Goal: Transaction & Acquisition: Purchase product/service

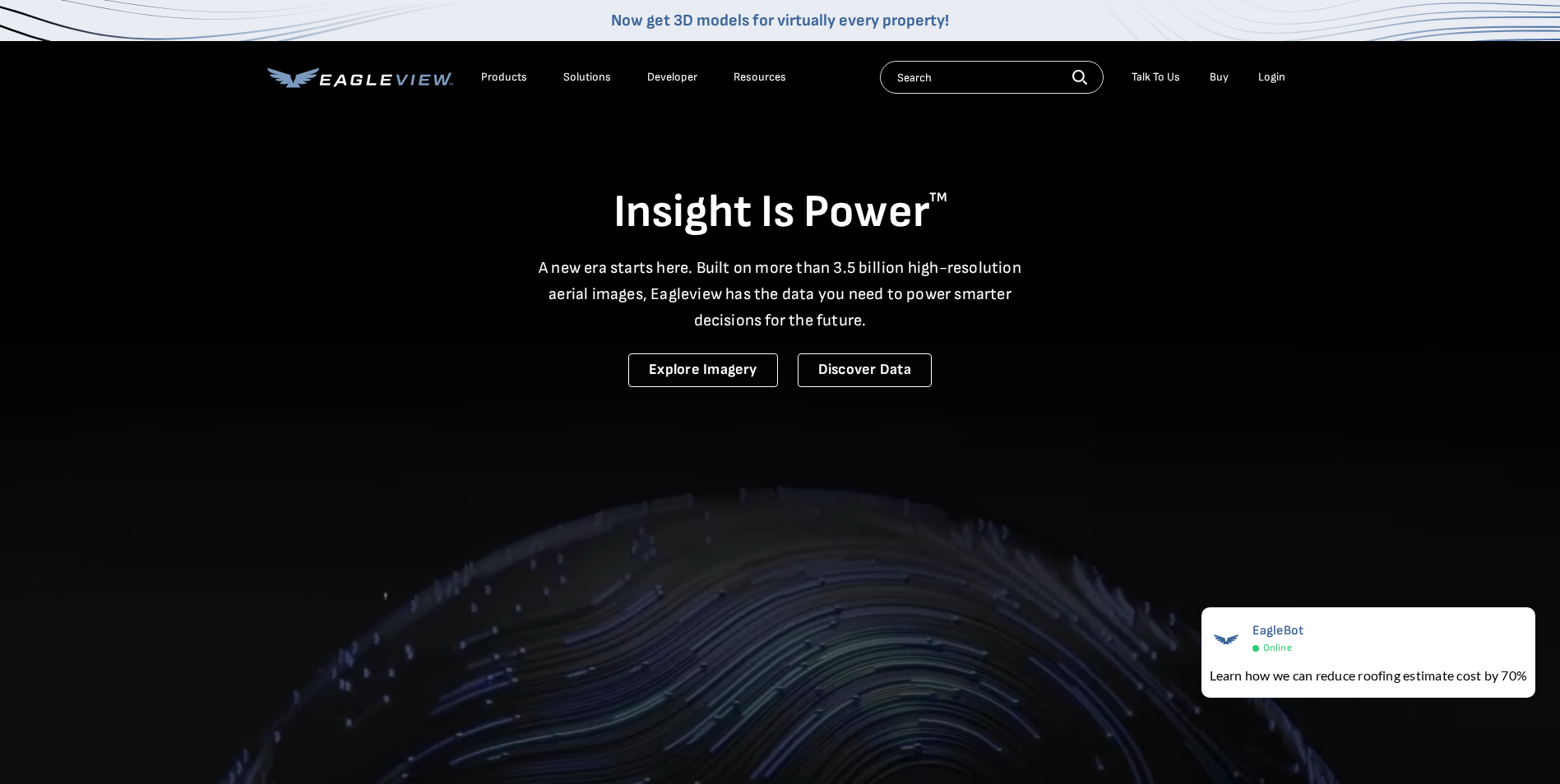
click at [787, 76] on div "Login" at bounding box center [1271, 77] width 27 height 15
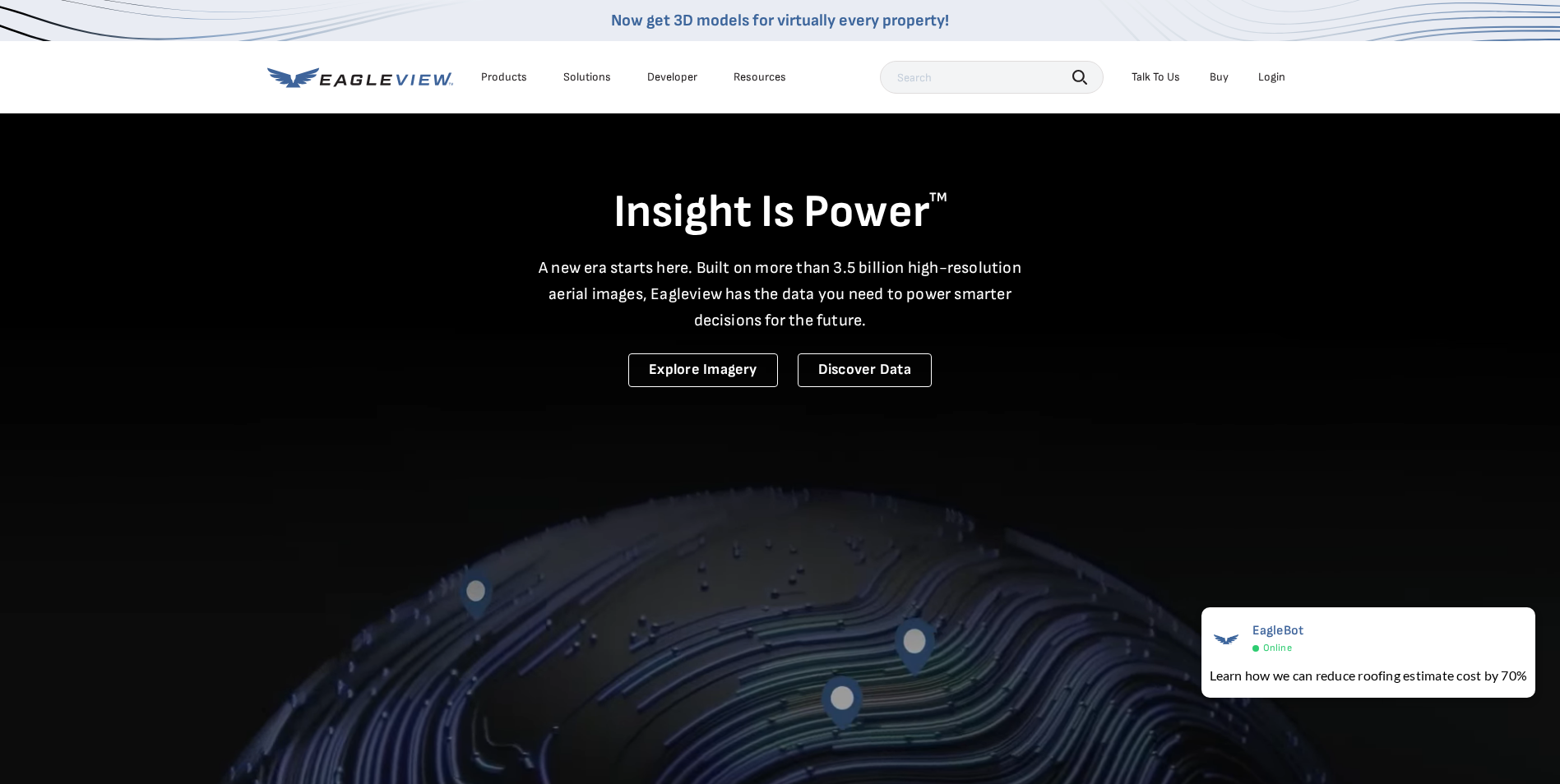
click at [787, 77] on div "Login" at bounding box center [1271, 77] width 27 height 15
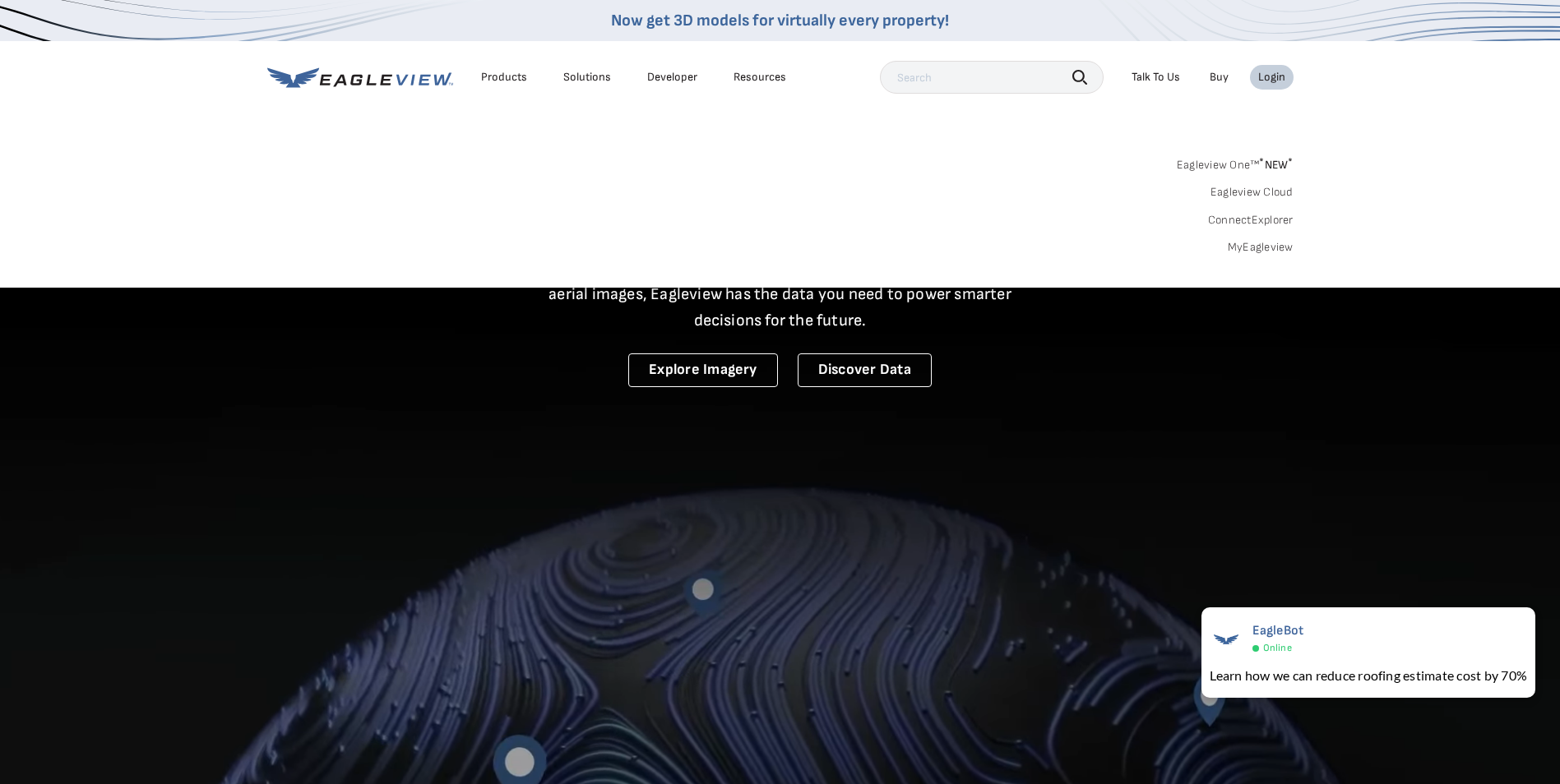
click at [787, 245] on link "MyEagleview" at bounding box center [1260, 247] width 65 height 15
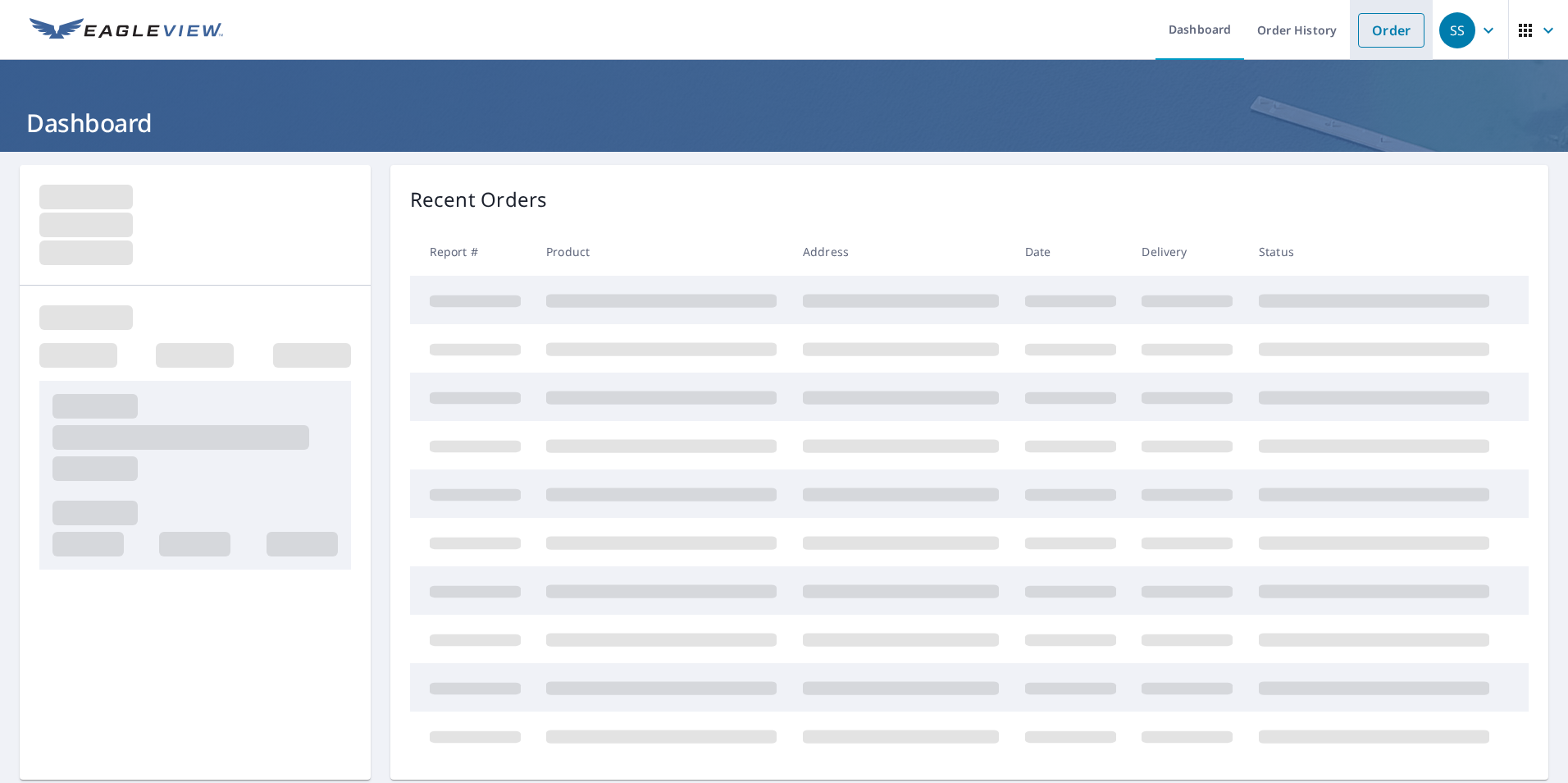
click at [1377, 23] on link "Order" at bounding box center [1392, 29] width 66 height 34
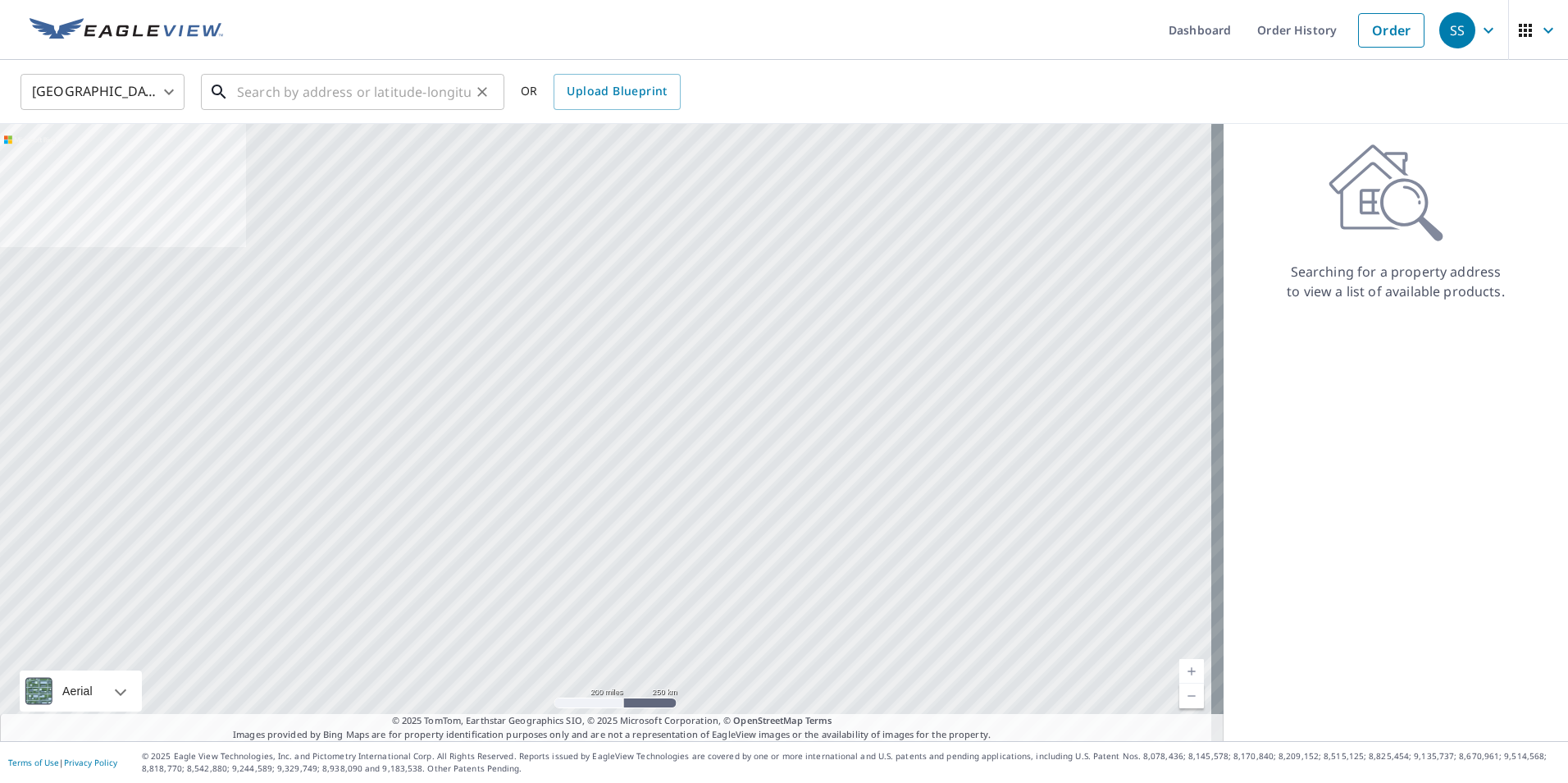
click at [412, 96] on input "text" at bounding box center [354, 92] width 234 height 46
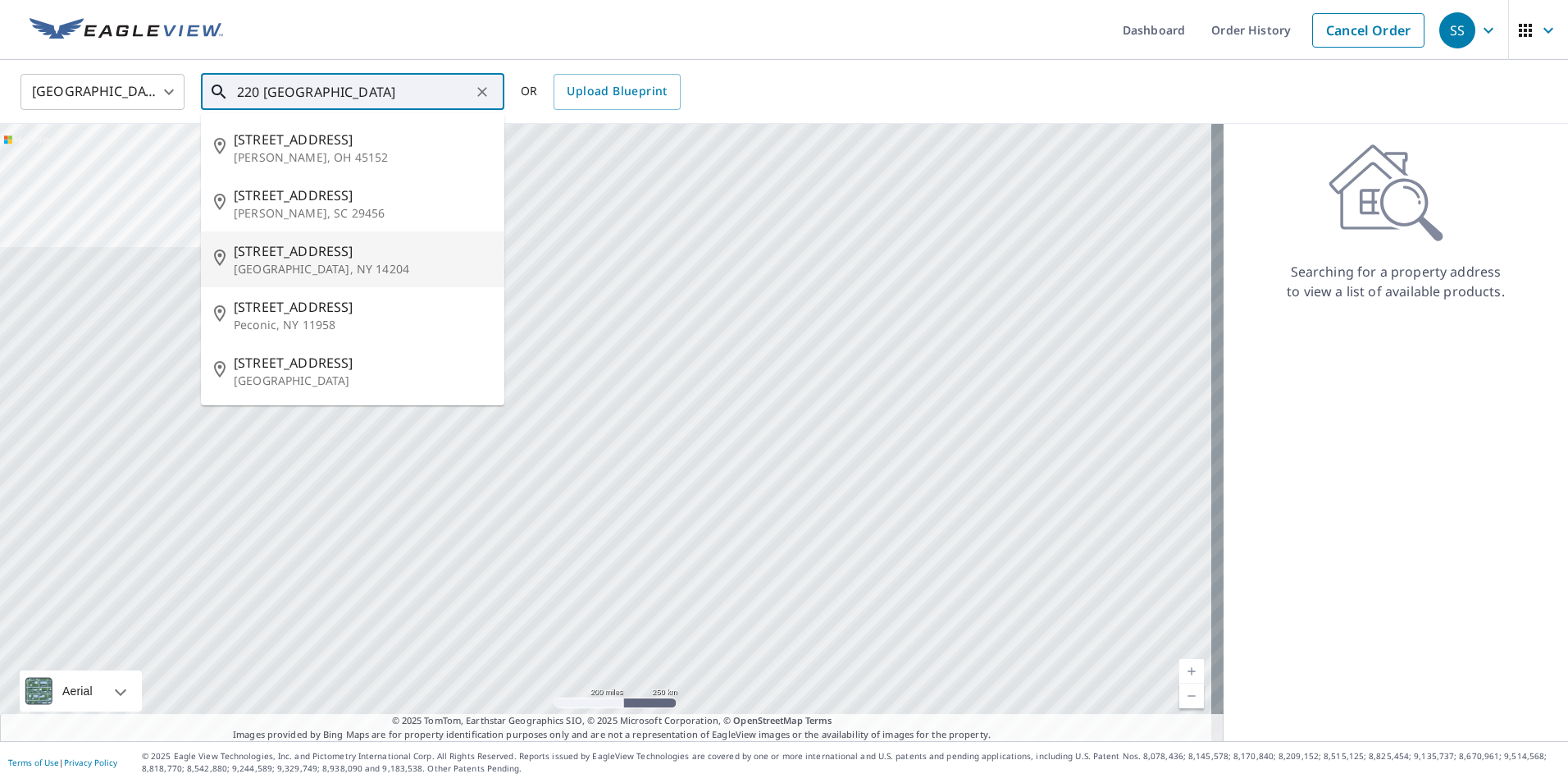
click at [293, 270] on p "[GEOGRAPHIC_DATA], NY 14204" at bounding box center [362, 269] width 258 height 17
type input "[STREET_ADDRESS]"
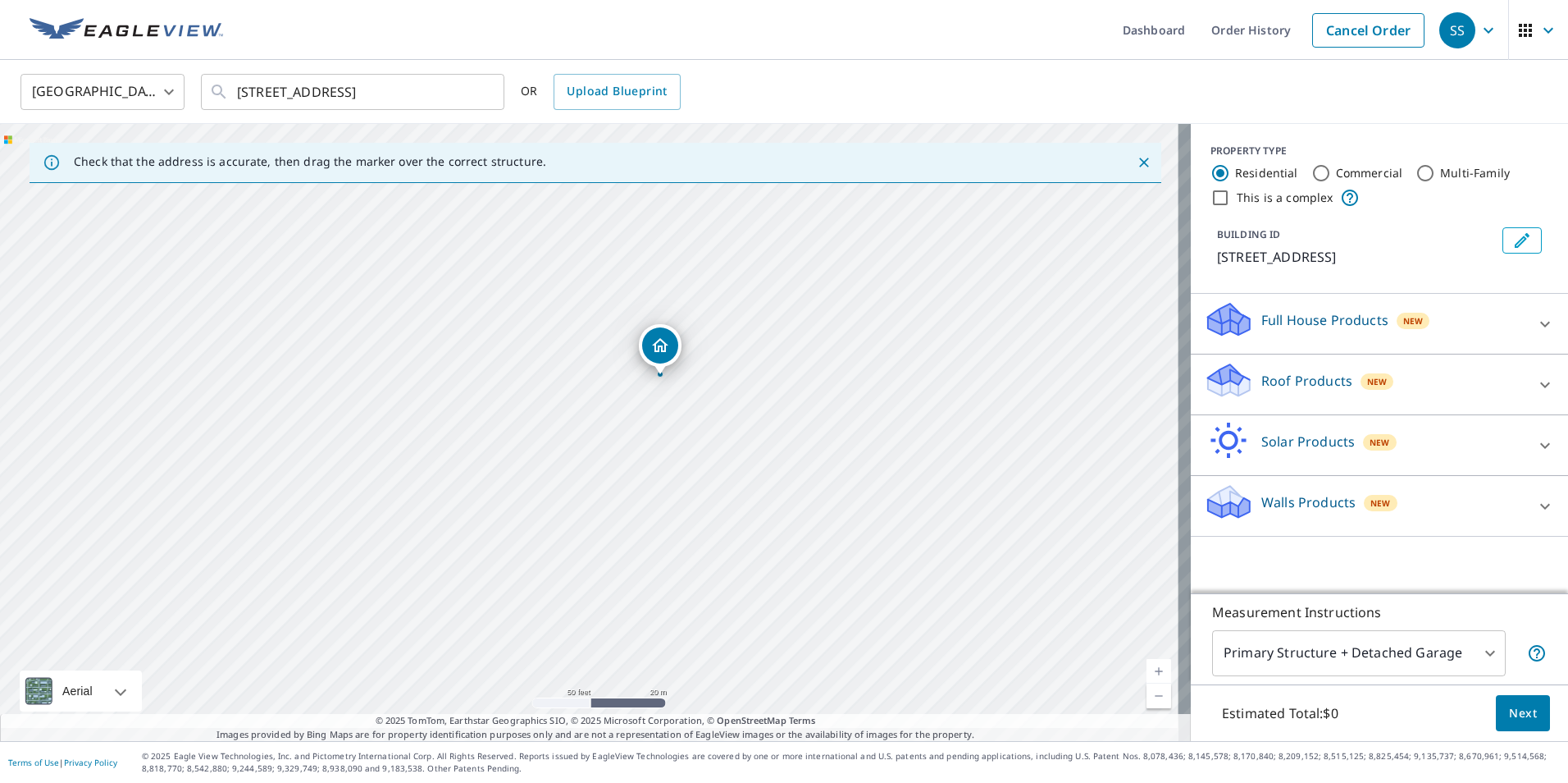
drag, startPoint x: 552, startPoint y: 472, endPoint x: 517, endPoint y: 189, distance: 285.2
click at [517, 189] on div "[STREET_ADDRESS]" at bounding box center [596, 432] width 1191 height 617
drag, startPoint x: 711, startPoint y: 295, endPoint x: 691, endPoint y: 435, distance: 141.4
click at [691, 435] on div "[STREET_ADDRESS]" at bounding box center [596, 432] width 1191 height 617
click at [1536, 384] on icon at bounding box center [1546, 385] width 19 height 19
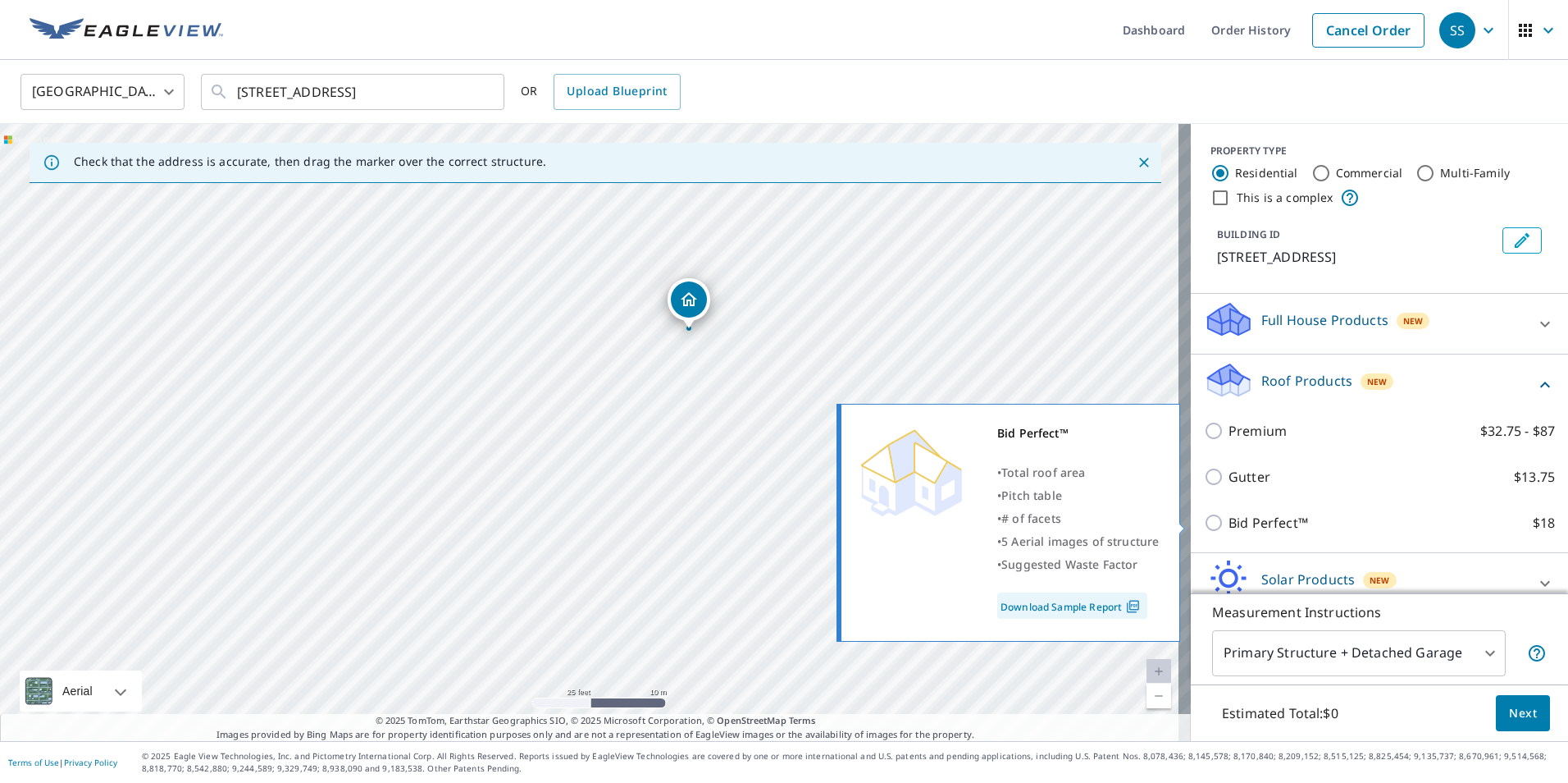
click at [1228, 528] on p "Bid Perfect™" at bounding box center [1268, 523] width 80 height 19
click at [1226, 528] on input "Bid Perfect™ $18" at bounding box center [1216, 523] width 24 height 19
checkbox input "true"
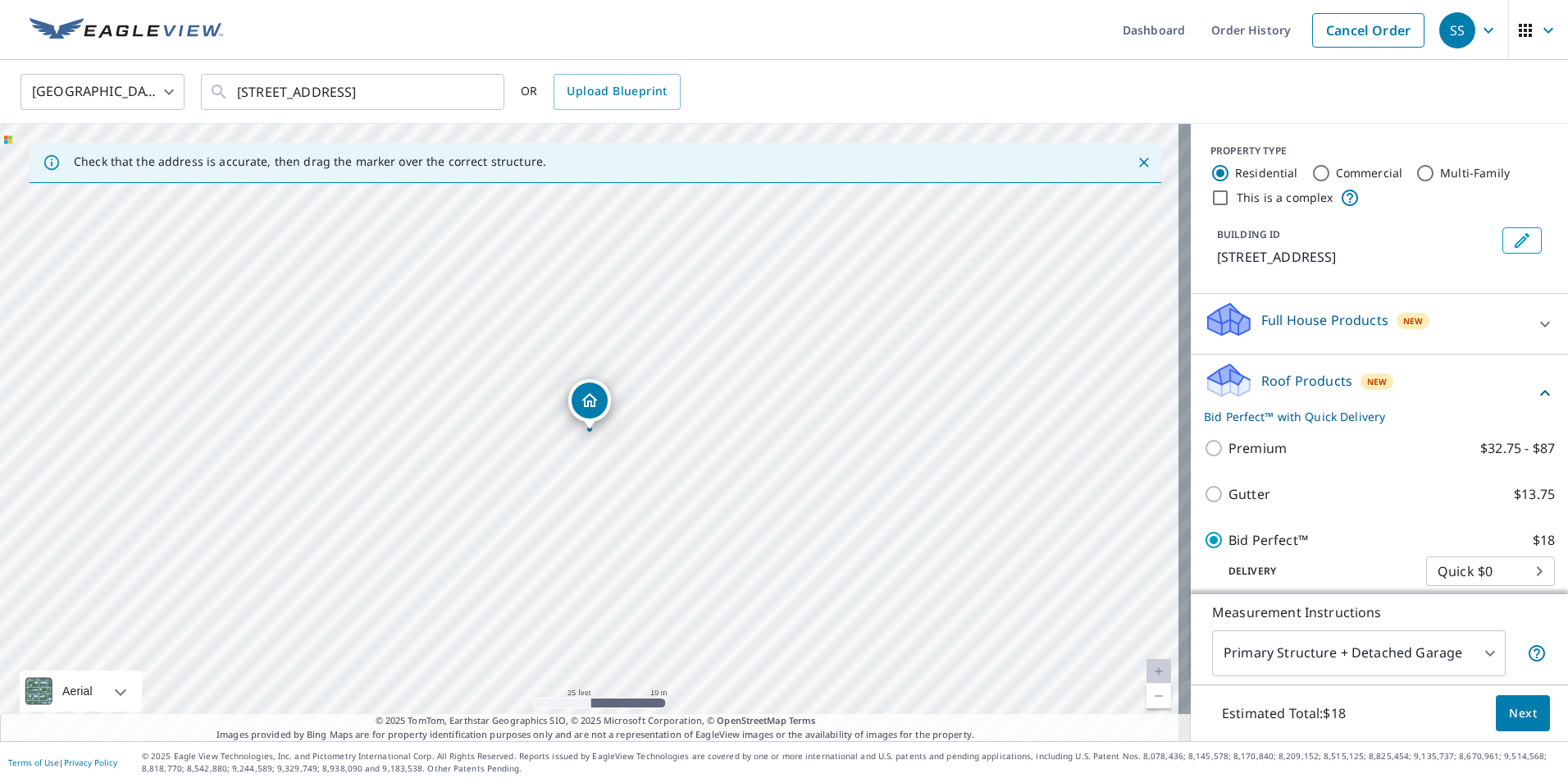
click at [1515, 718] on span "Next" at bounding box center [1523, 713] width 28 height 20
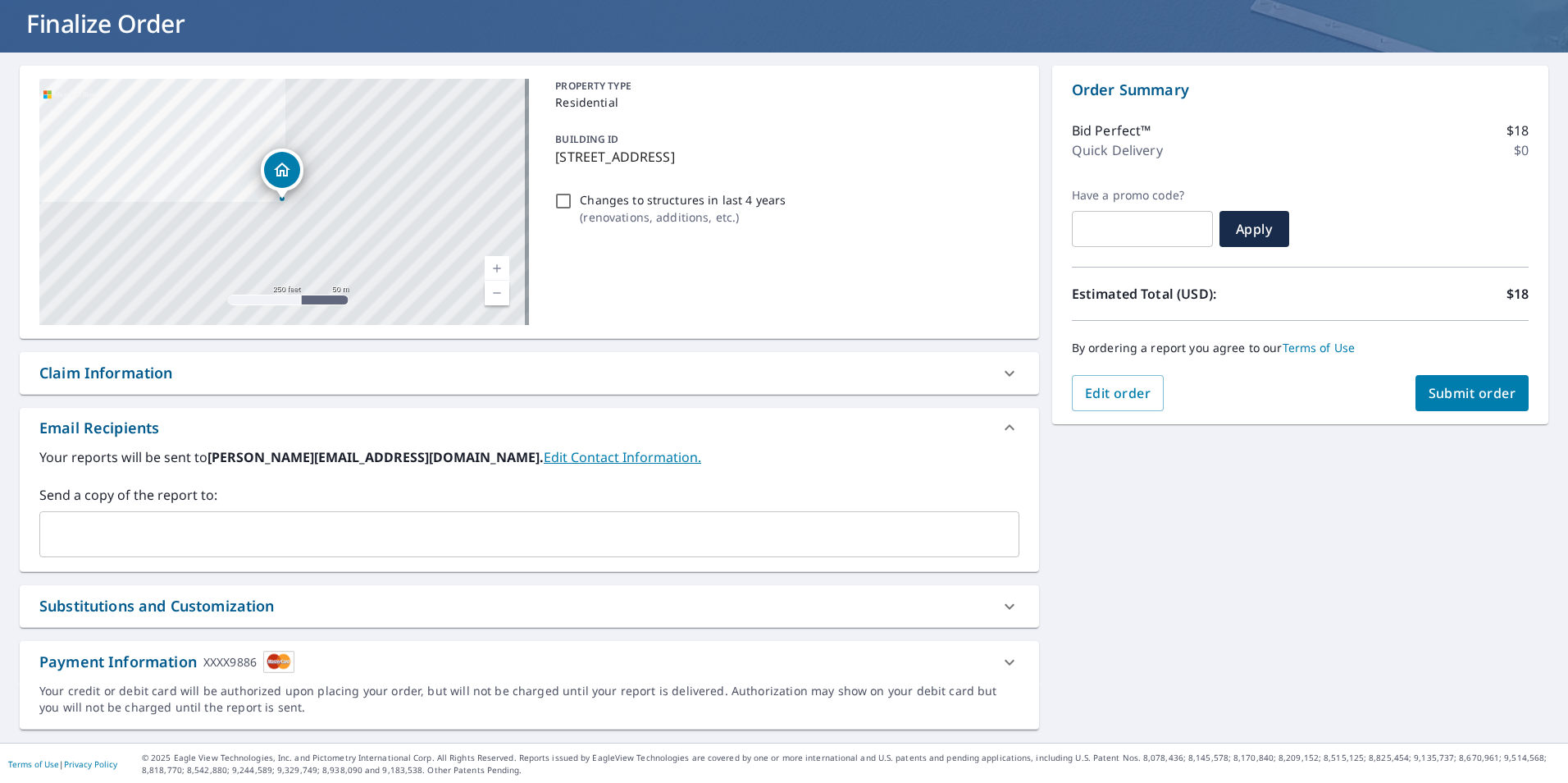
scroll to position [101, 0]
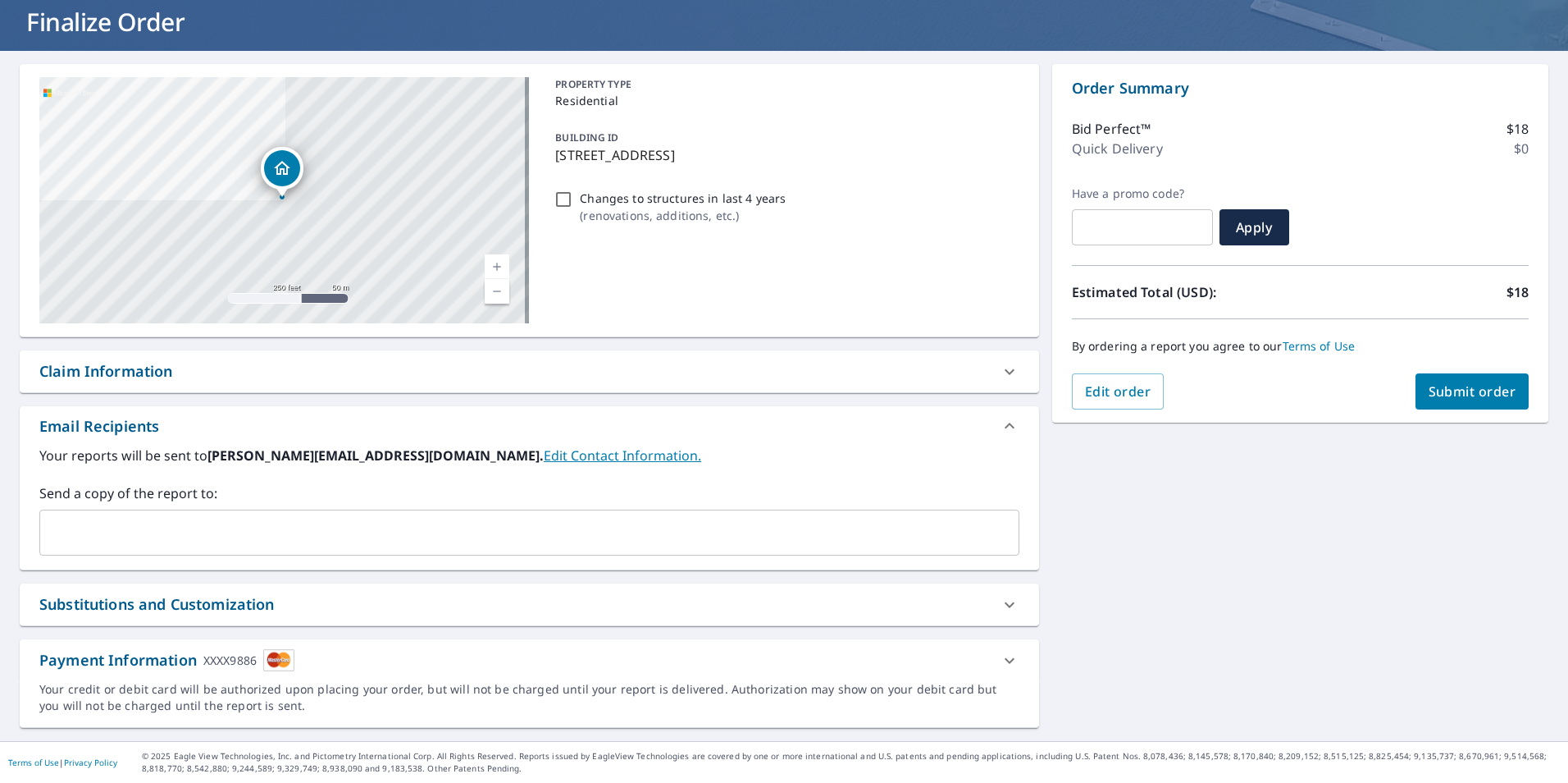
click at [1443, 399] on span "Submit order" at bounding box center [1473, 392] width 88 height 19
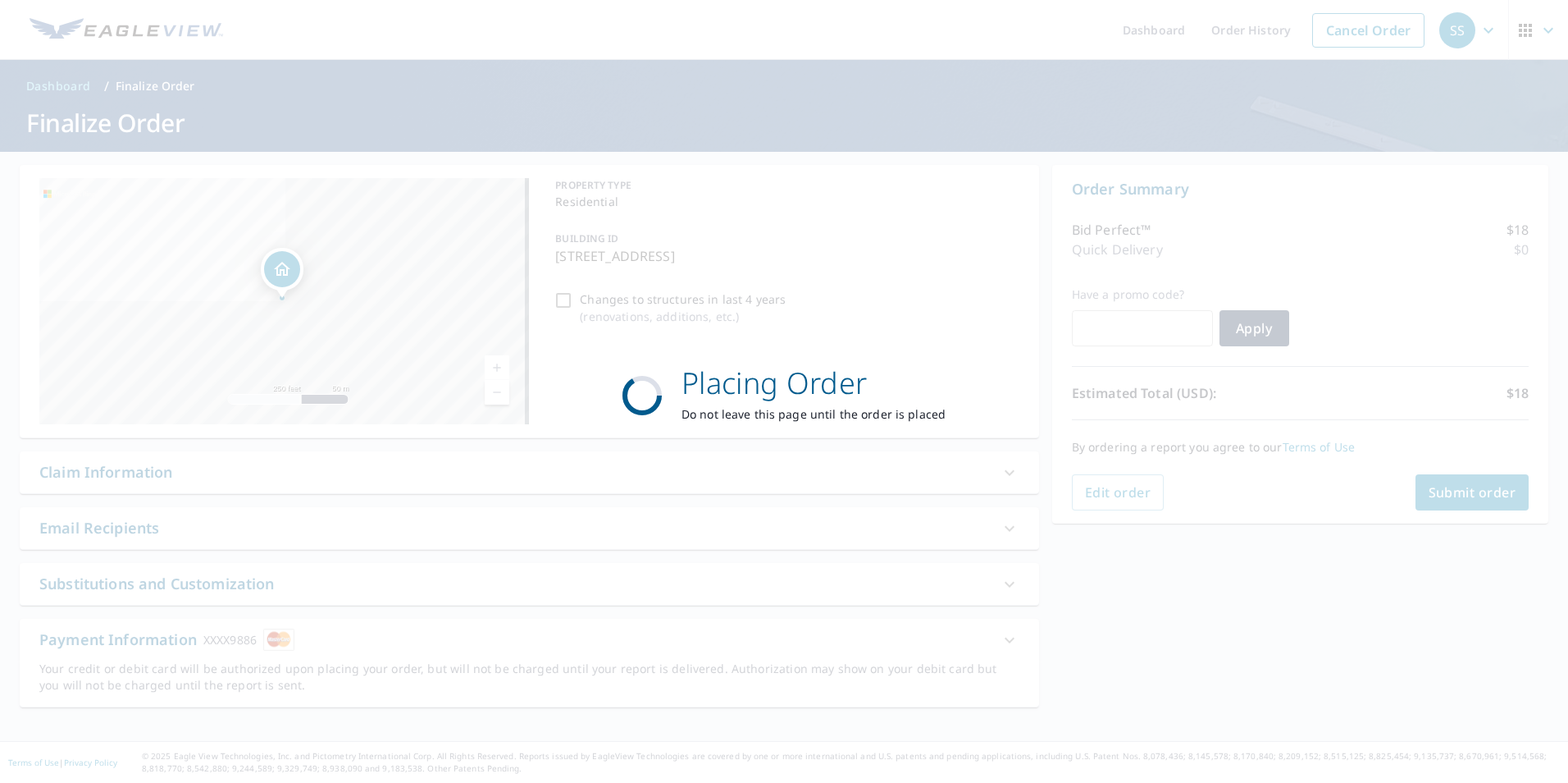
scroll to position [0, 0]
